Goal: Navigation & Orientation: Go to known website

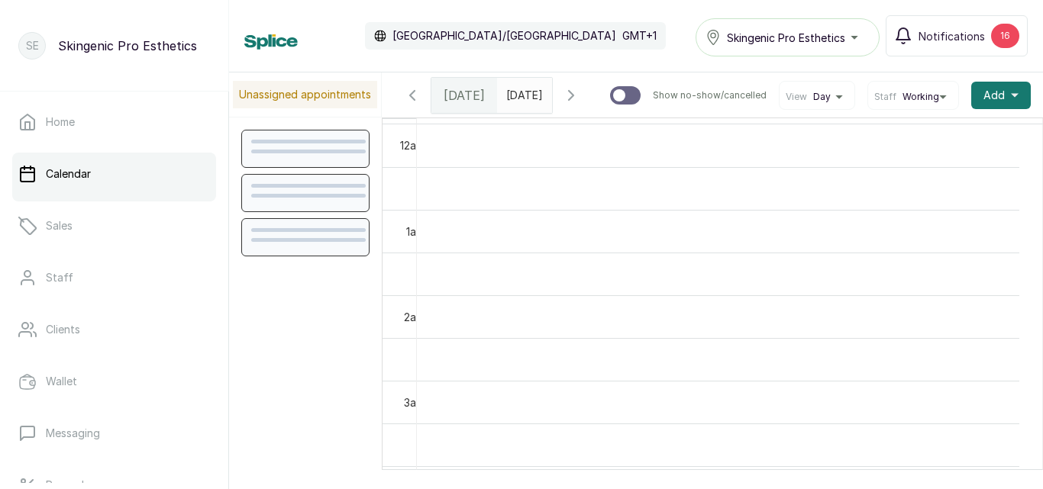
scroll to position [514, 0]
